Goal: Task Accomplishment & Management: Manage account settings

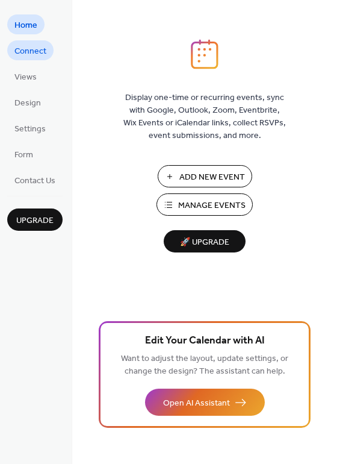
click at [33, 48] on span "Connect" at bounding box center [30, 51] width 32 height 13
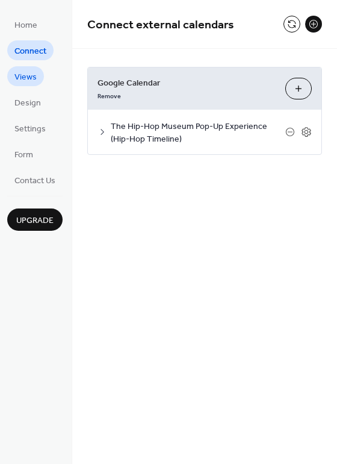
click at [33, 79] on span "Views" at bounding box center [25, 77] width 22 height 13
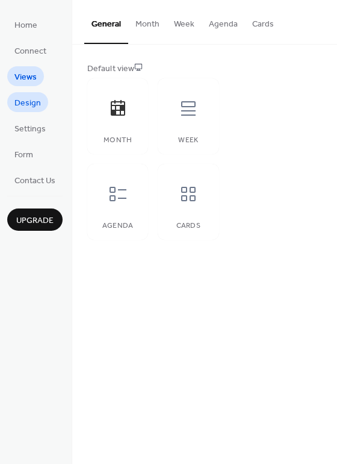
click at [34, 106] on span "Design" at bounding box center [27, 103] width 27 height 13
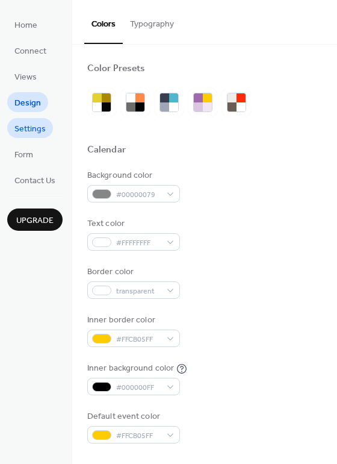
click at [33, 126] on span "Settings" at bounding box center [29, 129] width 31 height 13
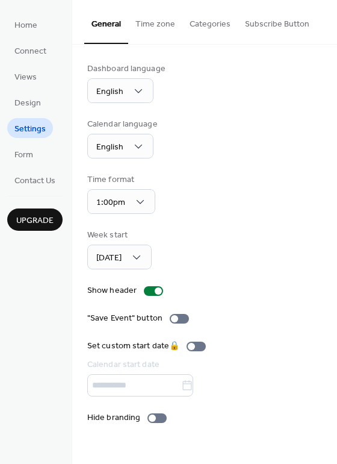
click at [163, 27] on button "Time zone" at bounding box center [155, 21] width 54 height 43
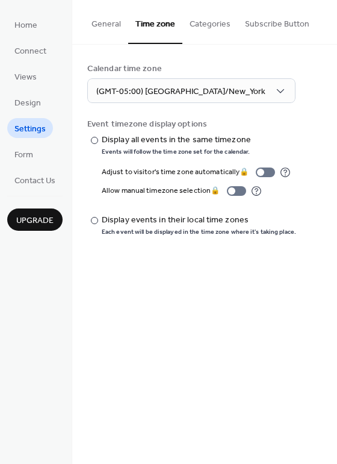
click at [206, 28] on button "Categories" at bounding box center [210, 21] width 55 height 43
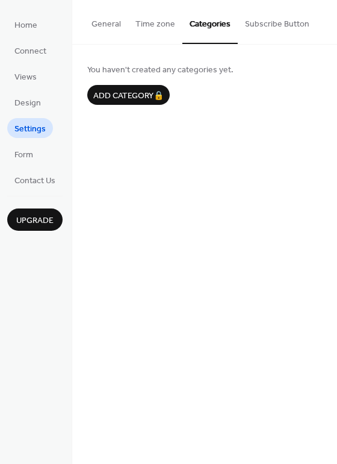
click at [263, 21] on button "Subscribe Button" at bounding box center [277, 21] width 79 height 43
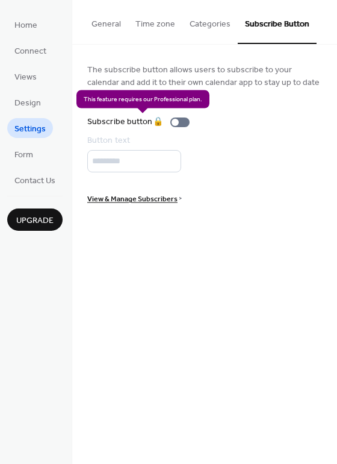
click at [182, 123] on div "Subscribe button 🔒" at bounding box center [140, 122] width 107 height 13
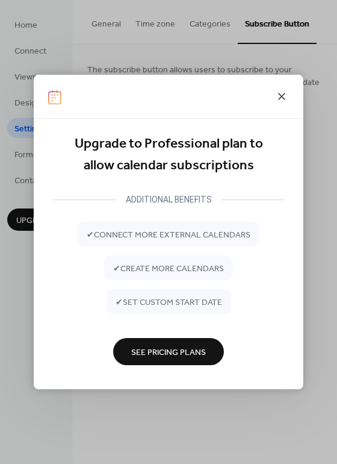
click at [283, 96] on icon at bounding box center [282, 96] width 14 height 14
